Goal: Browse casually

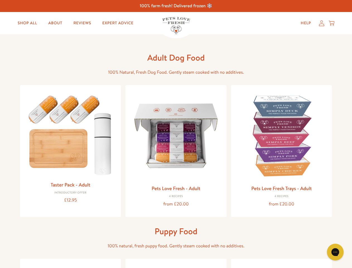
click at [335, 252] on icon "Gorgias live chat" at bounding box center [335, 251] width 5 height 5
